Goal: Navigation & Orientation: Find specific page/section

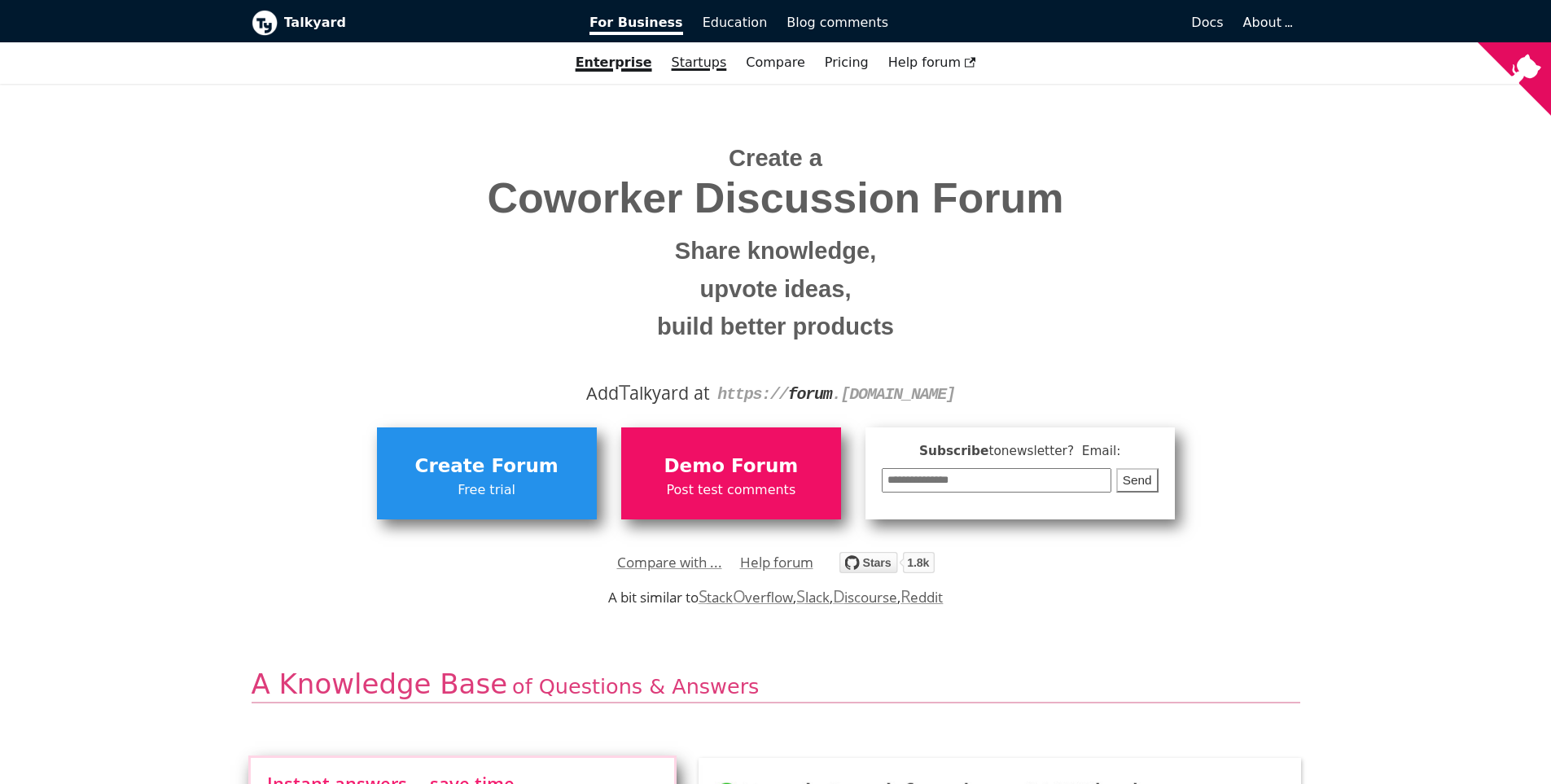
click at [715, 65] on link "Startups" at bounding box center [699, 63] width 75 height 27
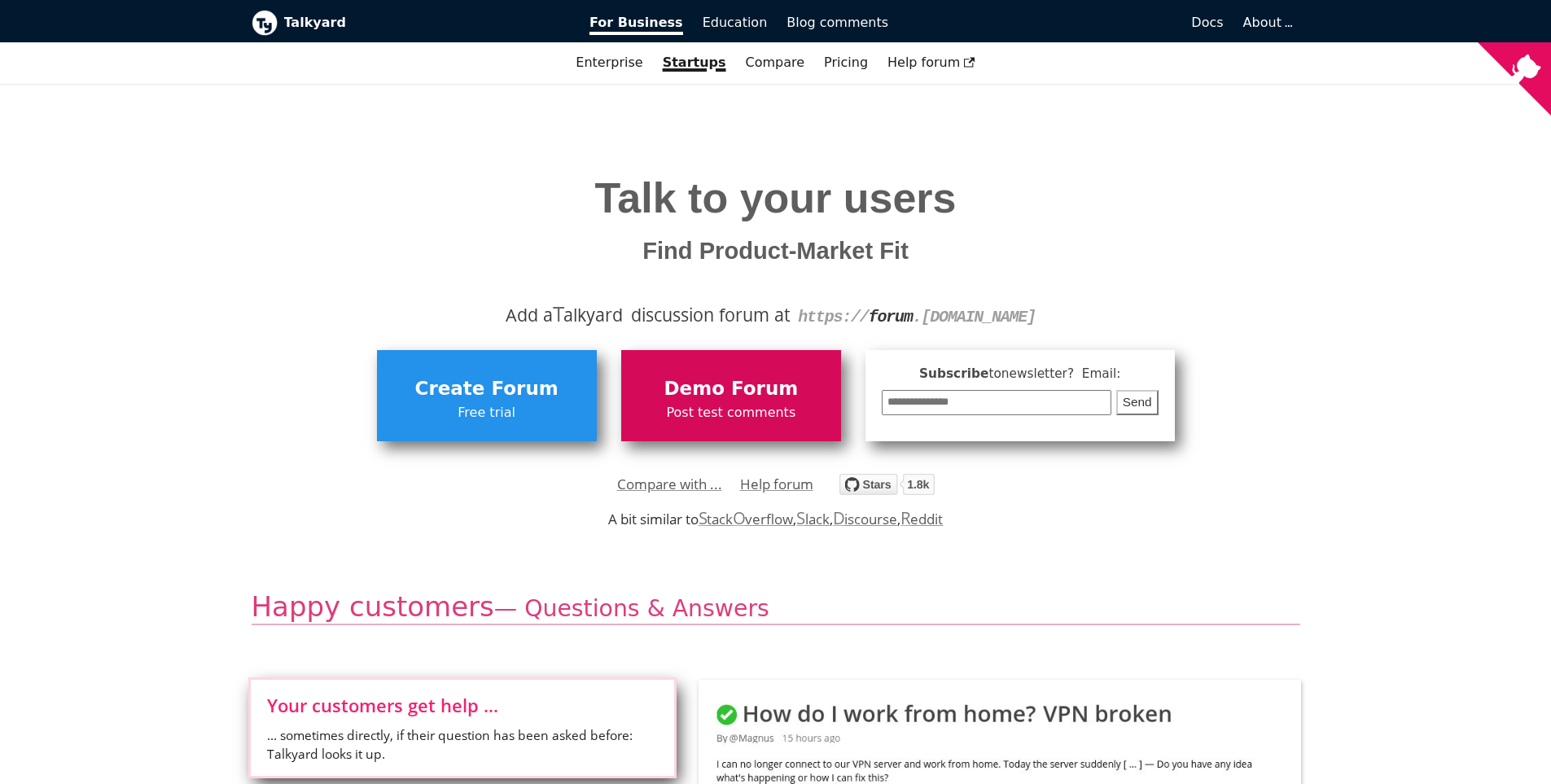
click at [678, 393] on span "Demo Forum" at bounding box center [731, 389] width 203 height 31
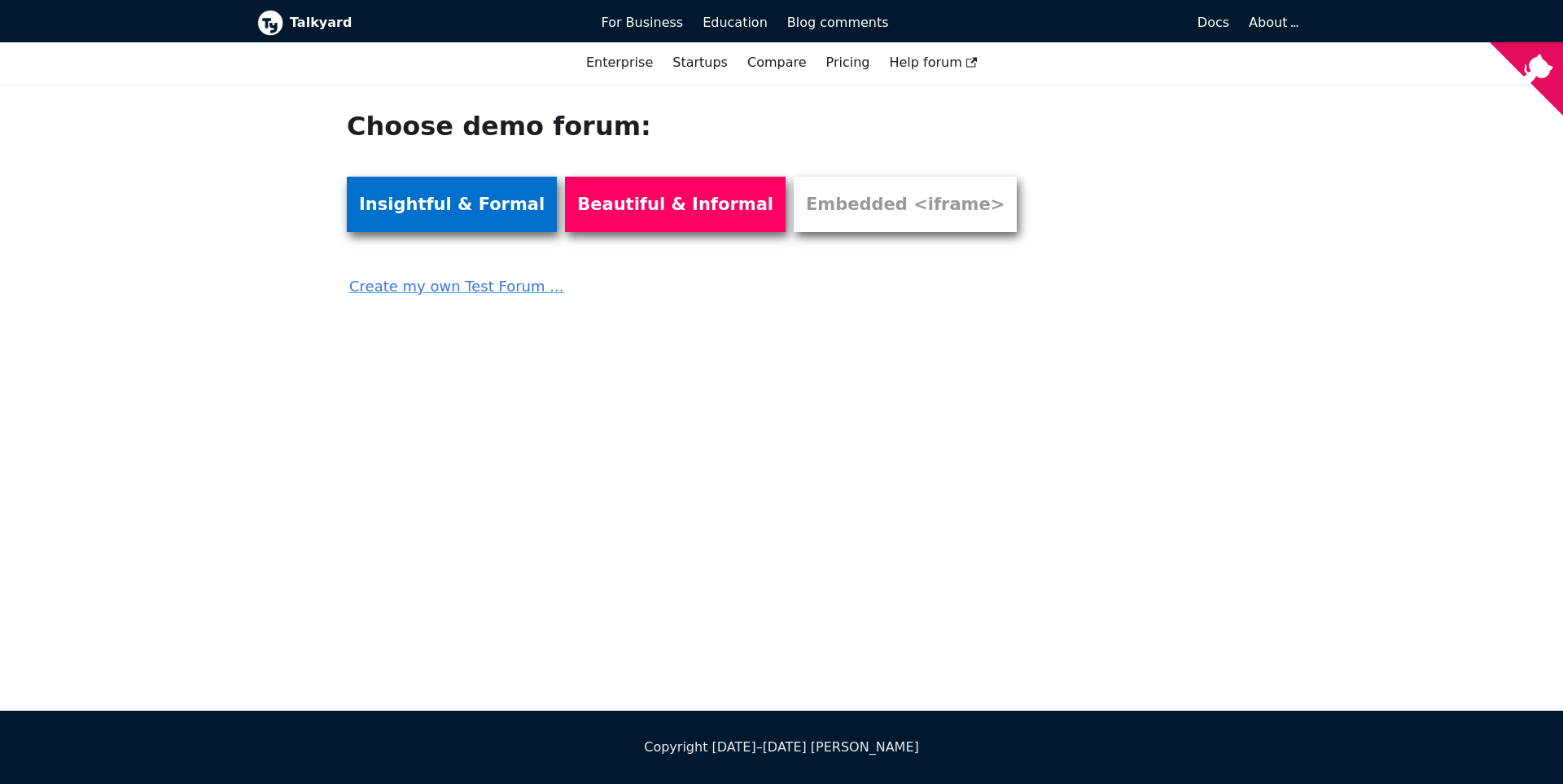
click at [455, 216] on link "Insightful & Formal" at bounding box center [451, 204] width 210 height 56
